Goal: Submit feedback/report problem

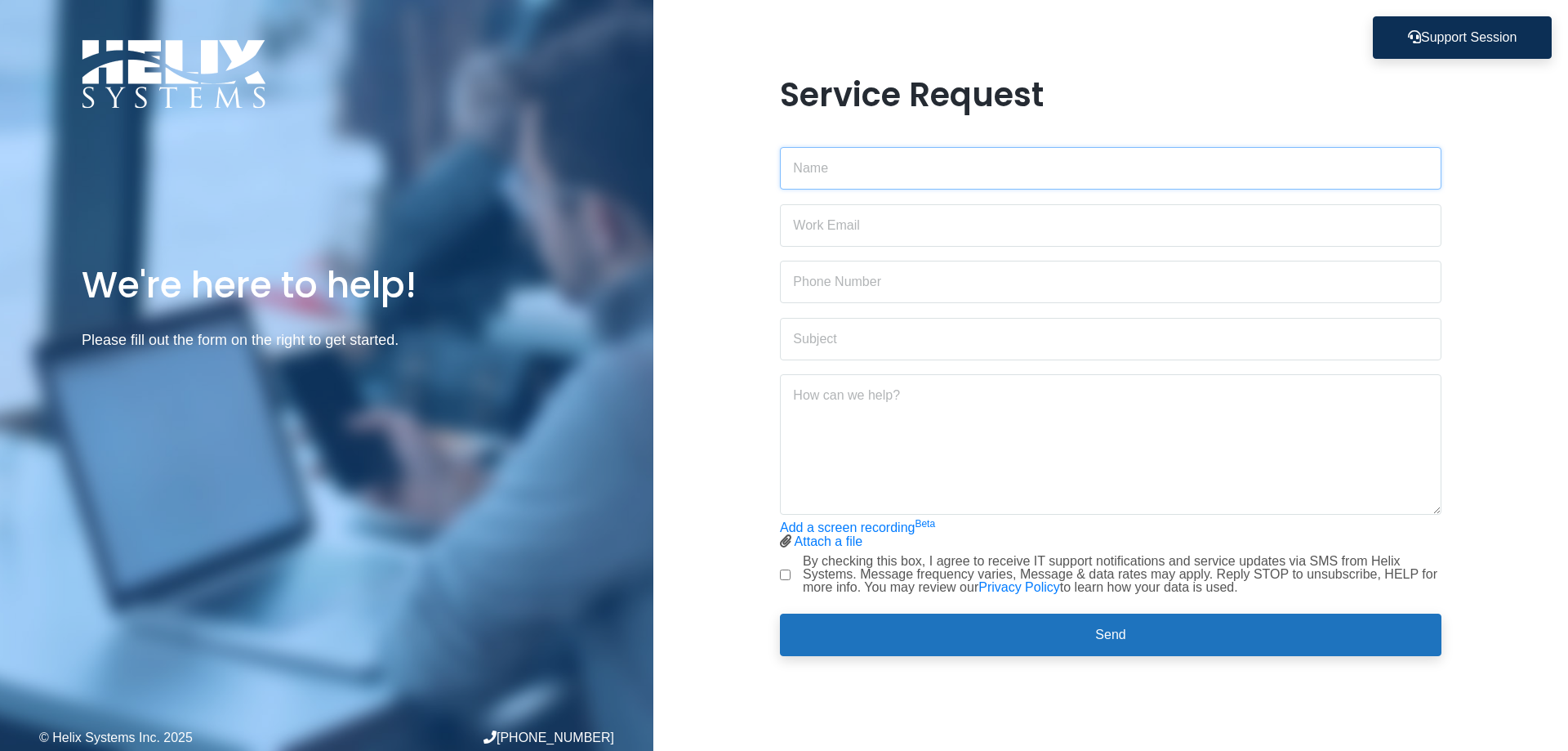
click at [868, 169] on input "text" at bounding box center [1110, 168] width 661 height 42
type input "[PERSON_NAME]"
type input "[PERSON_NAME][EMAIL_ADDRESS][DOMAIN_NAME]"
click at [918, 278] on input "text" at bounding box center [1110, 282] width 661 height 42
type input "9173242883"
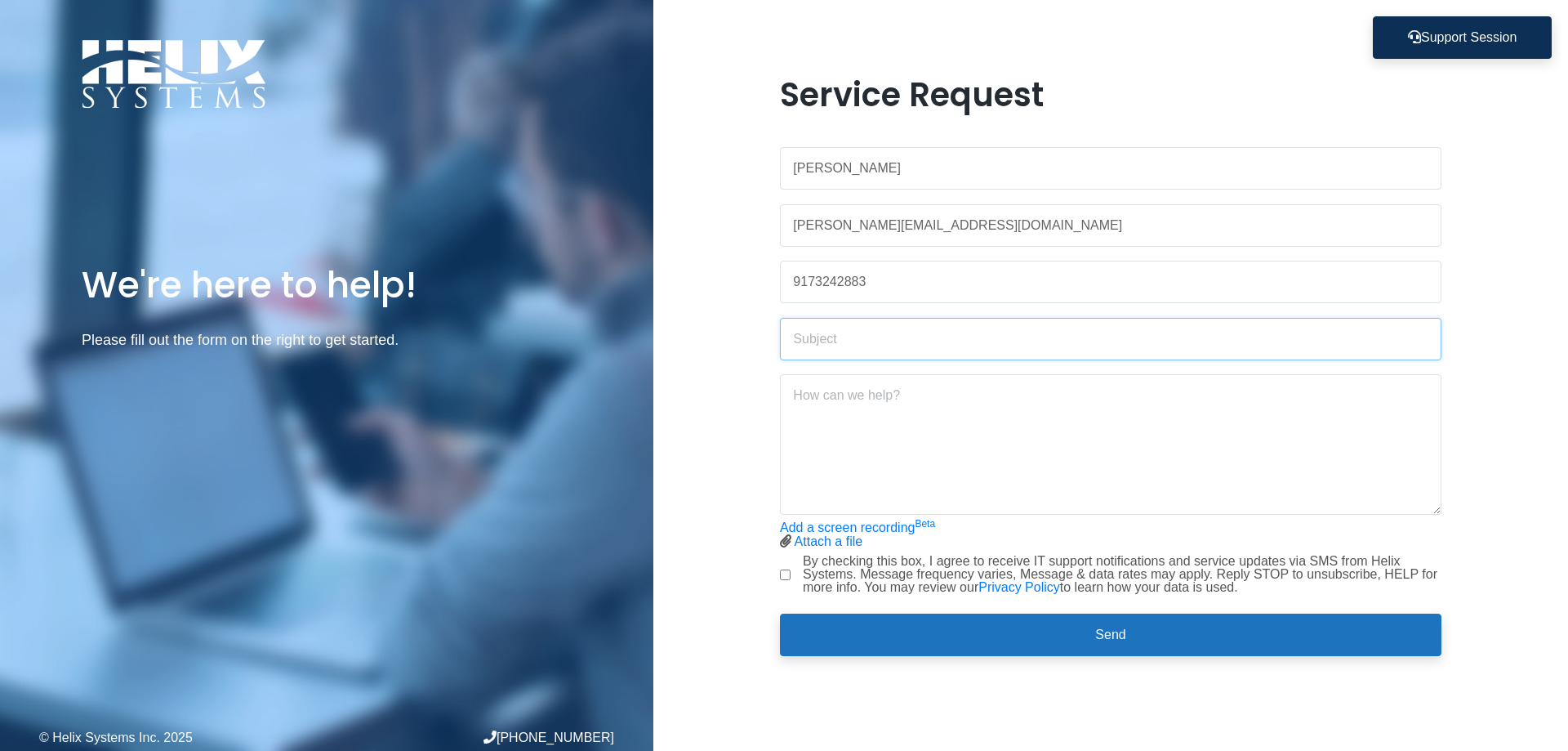
click at [880, 334] on input "text" at bounding box center [1110, 339] width 661 height 42
type input "INTERNET WORKING SO SLOW."
click at [890, 402] on textarea at bounding box center [1110, 444] width 661 height 141
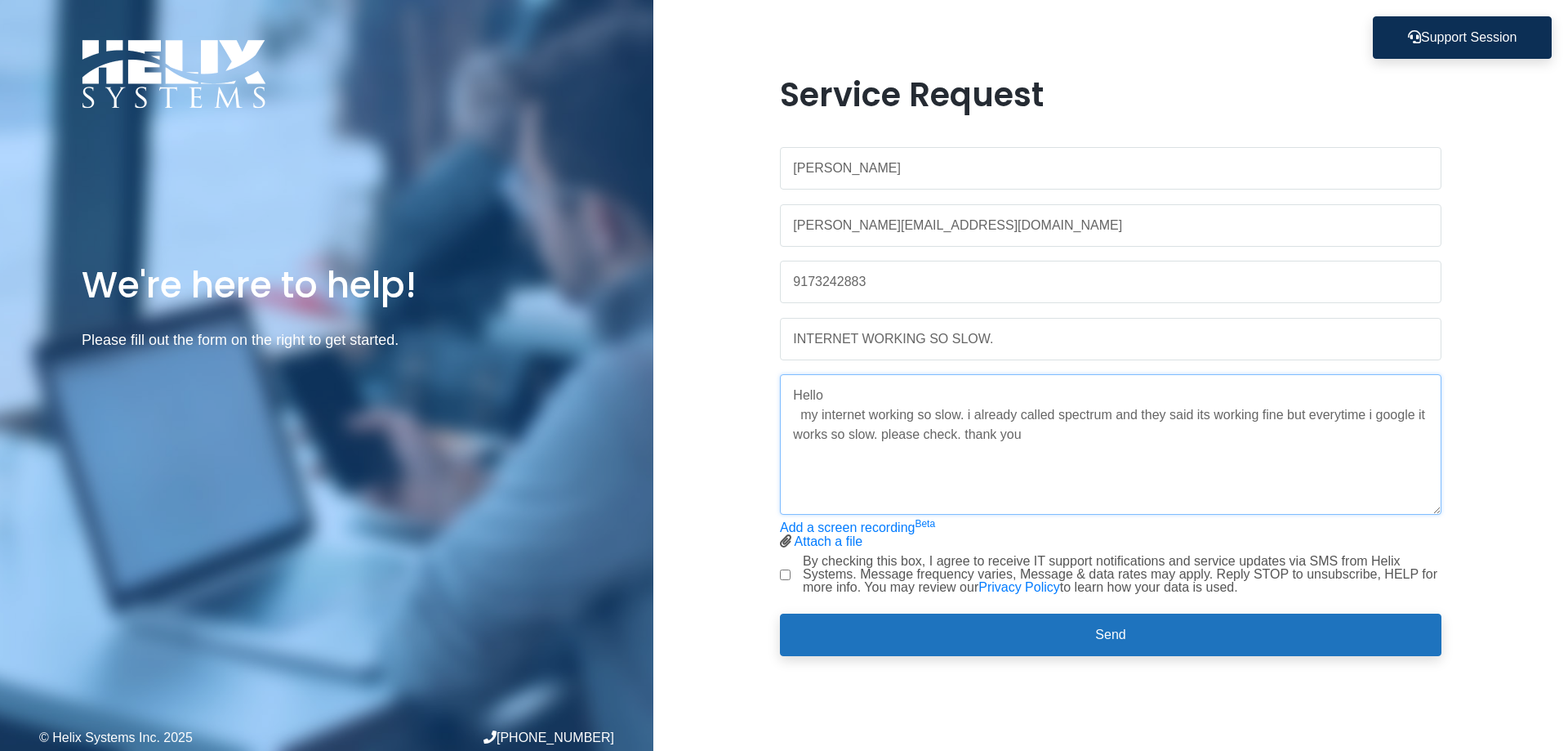
type textarea "Hello my internet working so slow. i already called spectrum and they said its …"
click at [781, 574] on input "By checking this box, I agree to receive IT support notifications and service u…" at bounding box center [785, 574] width 11 height 11
checkbox input "true"
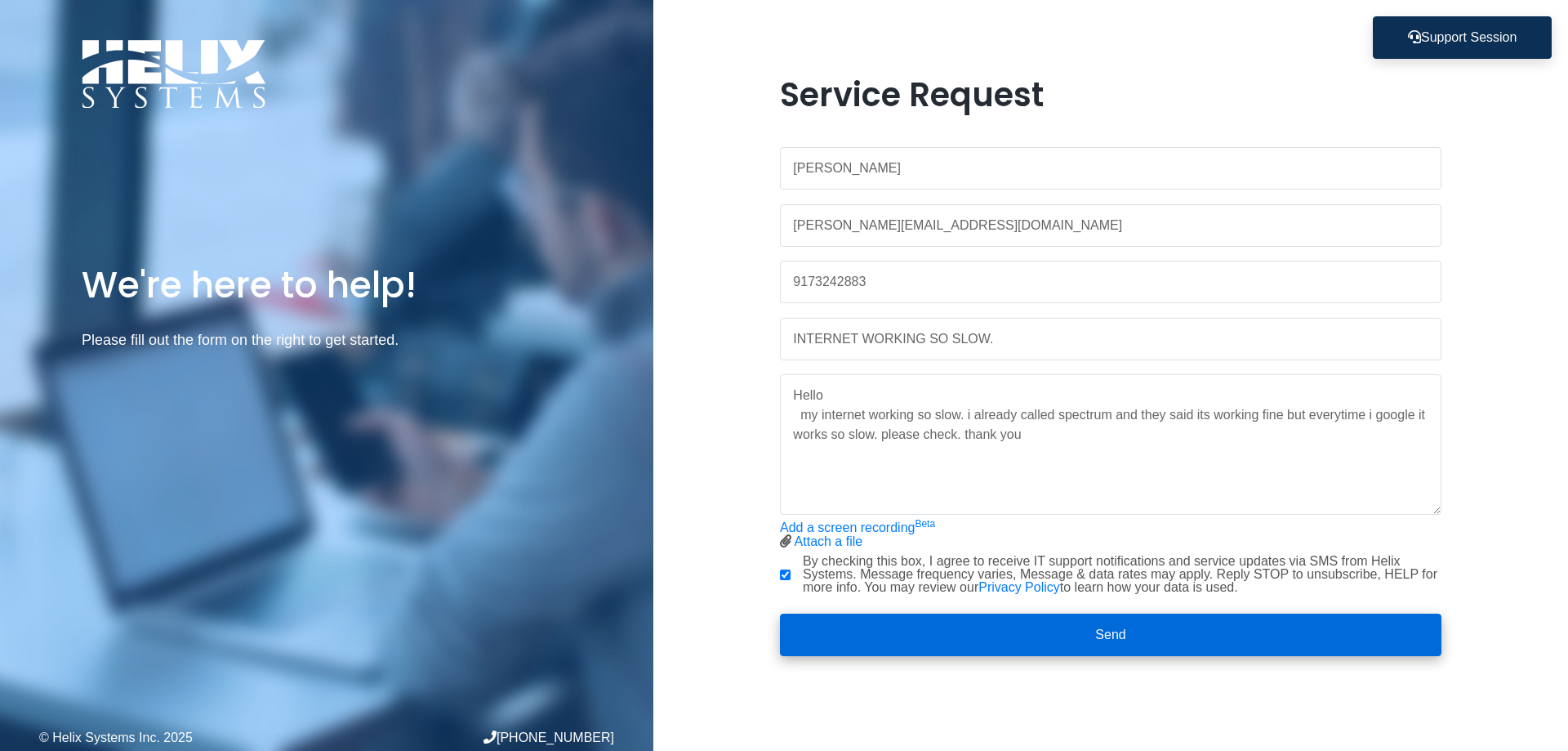
drag, startPoint x: 1086, startPoint y: 632, endPoint x: 1073, endPoint y: 624, distance: 15.3
click at [1087, 632] on button "Send" at bounding box center [1110, 634] width 661 height 42
